Goal: Navigation & Orientation: Find specific page/section

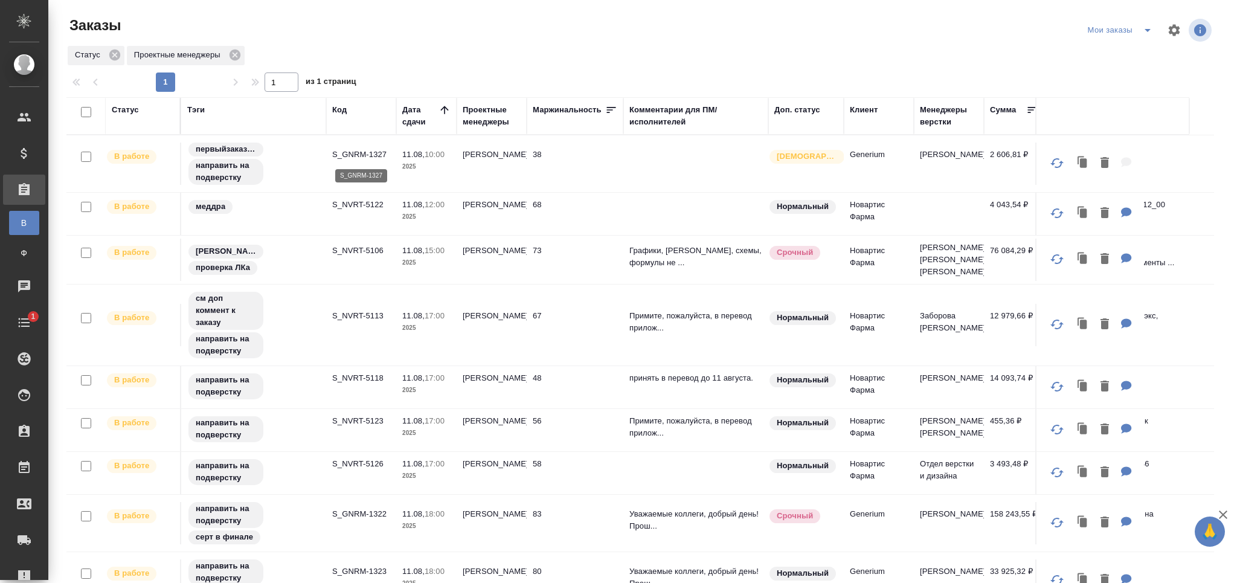
click at [365, 152] on p "S_GNRM-1327" at bounding box center [361, 155] width 58 height 12
click at [361, 205] on p "S_NVRT-5122" at bounding box center [361, 205] width 58 height 12
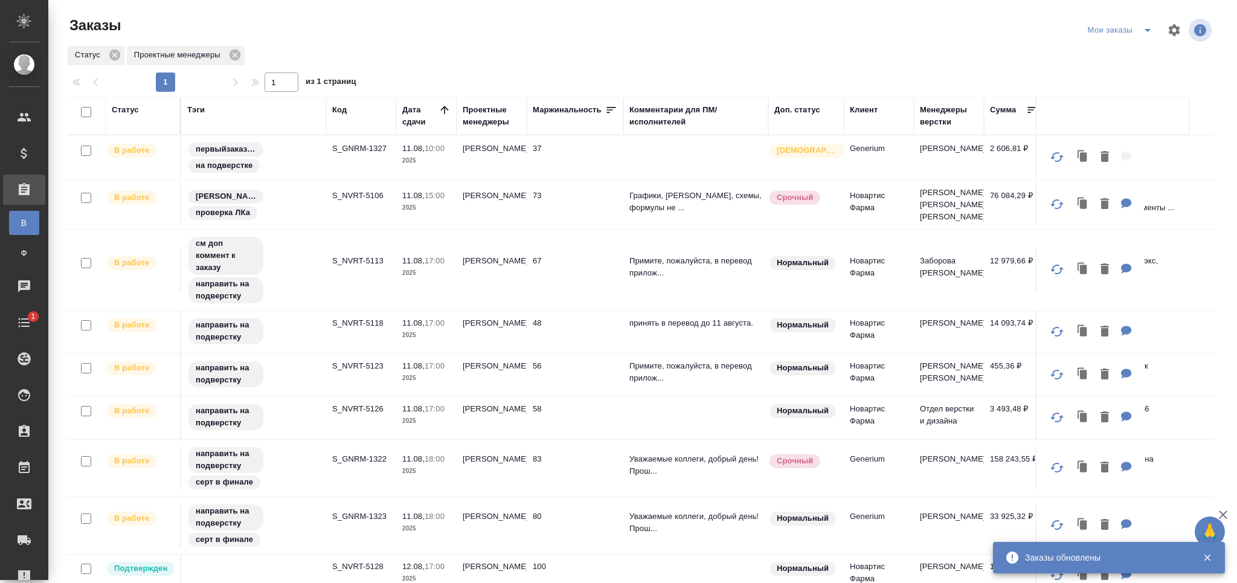
click at [368, 329] on p "S_NVRT-5118" at bounding box center [361, 323] width 58 height 12
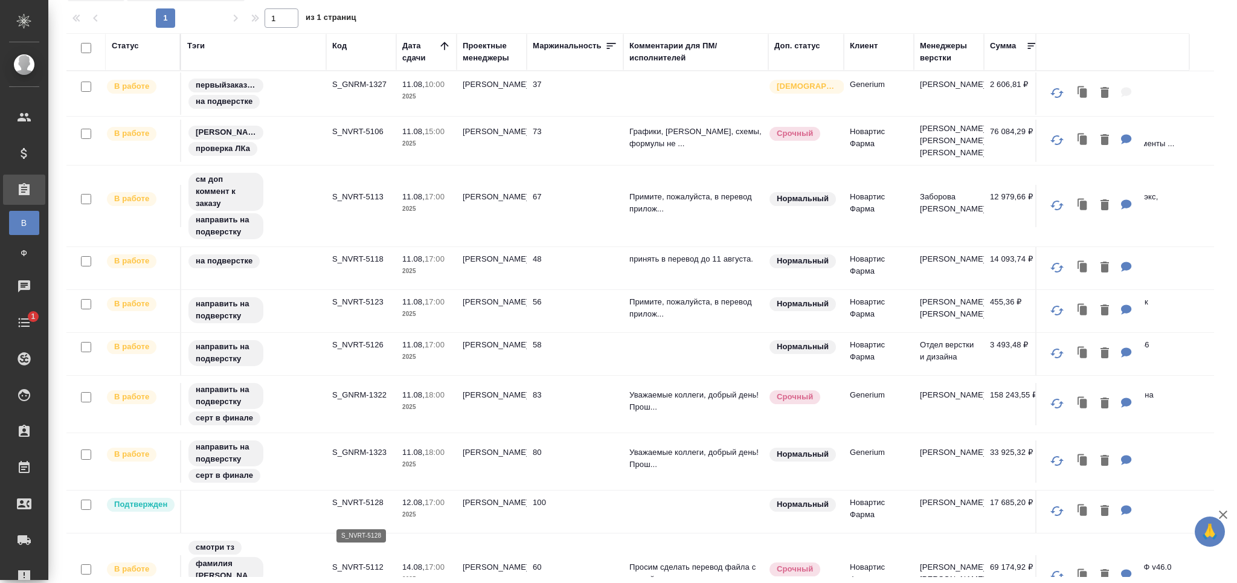
click at [367, 509] on p "S_NVRT-5128" at bounding box center [361, 503] width 58 height 12
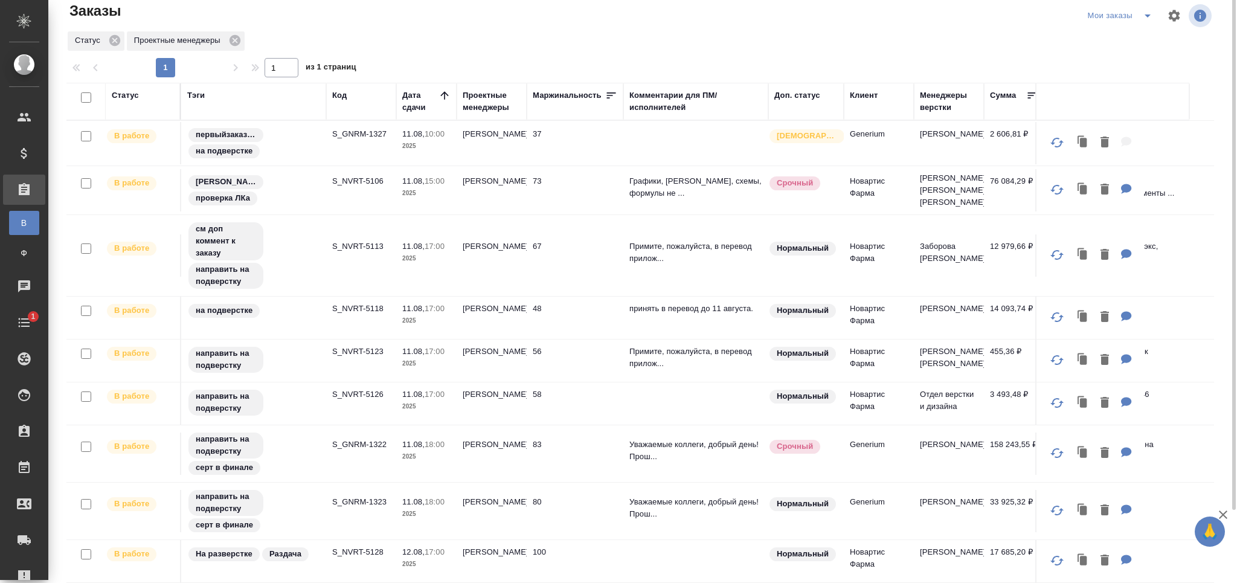
scroll to position [0, 0]
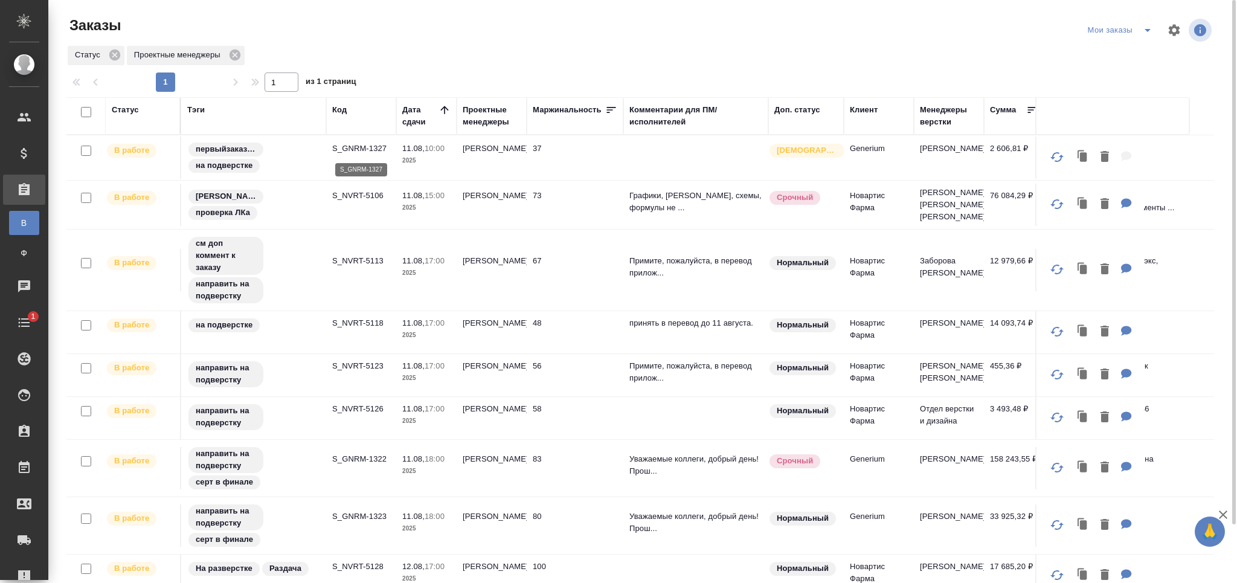
click at [371, 149] on p "S_GNRM-1327" at bounding box center [361, 149] width 58 height 12
click at [365, 202] on p "S_NVRT-5106" at bounding box center [361, 196] width 58 height 12
click at [361, 267] on p "S_NVRT-5113" at bounding box center [361, 261] width 58 height 12
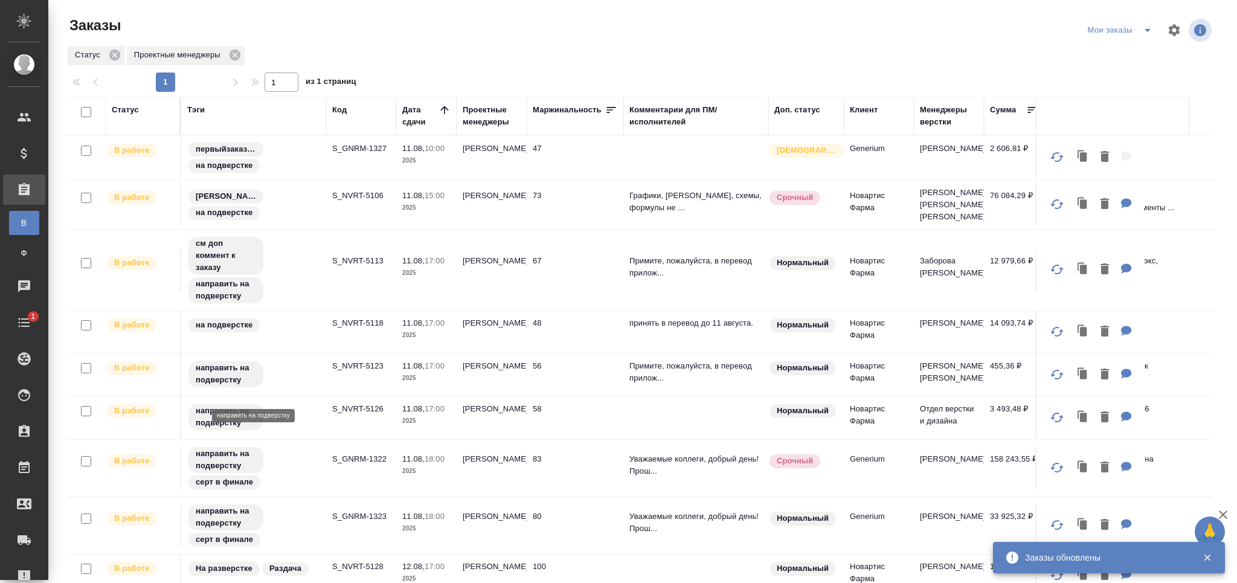
click at [364, 372] on p "S_NVRT-5123" at bounding box center [361, 366] width 58 height 12
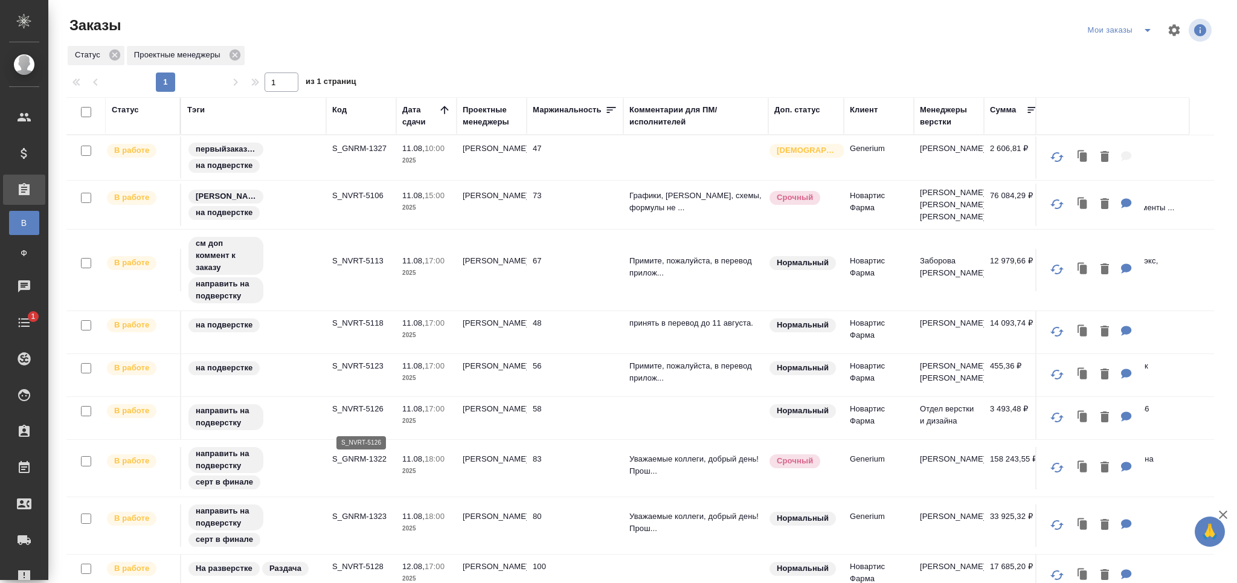
click at [359, 415] on p "S_NVRT-5126" at bounding box center [361, 409] width 58 height 12
click at [343, 179] on td "S_GNRM-1322" at bounding box center [361, 158] width 70 height 42
click at [350, 465] on p "S_GNRM-1322" at bounding box center [361, 459] width 58 height 12
